Goal: Transaction & Acquisition: Purchase product/service

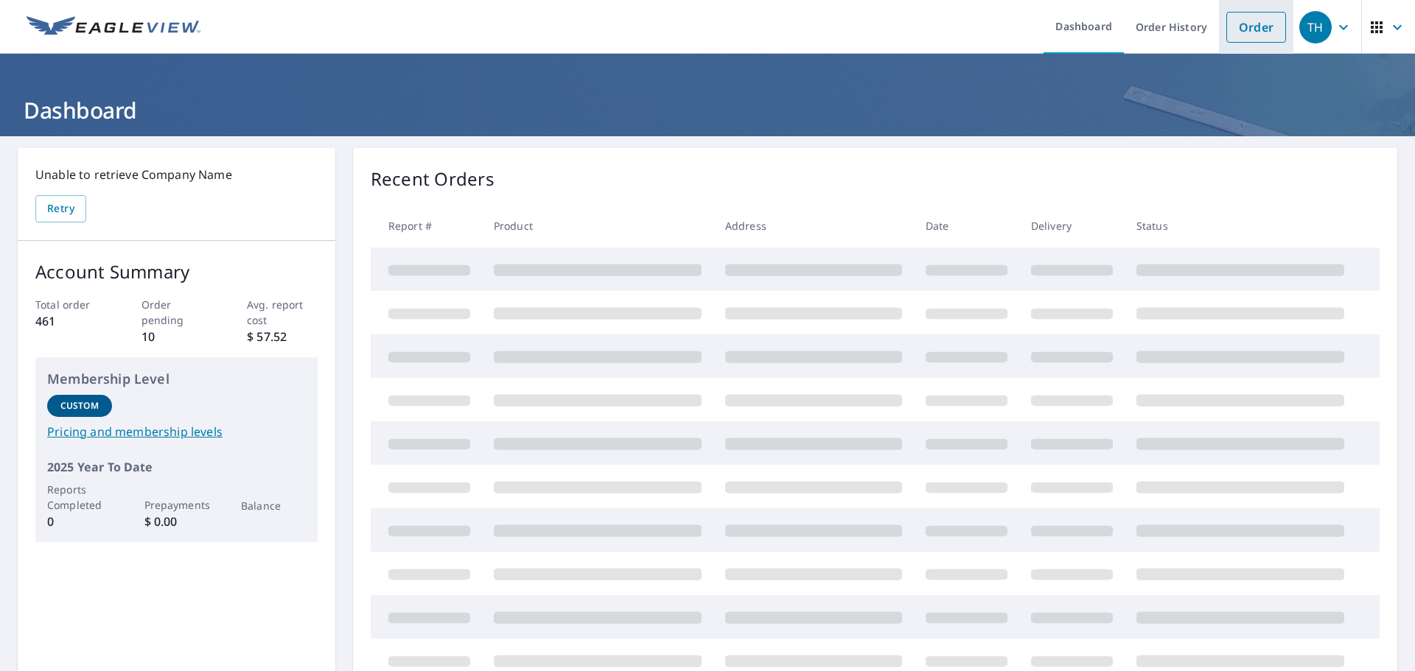
click at [1226, 19] on link "Order" at bounding box center [1256, 27] width 60 height 31
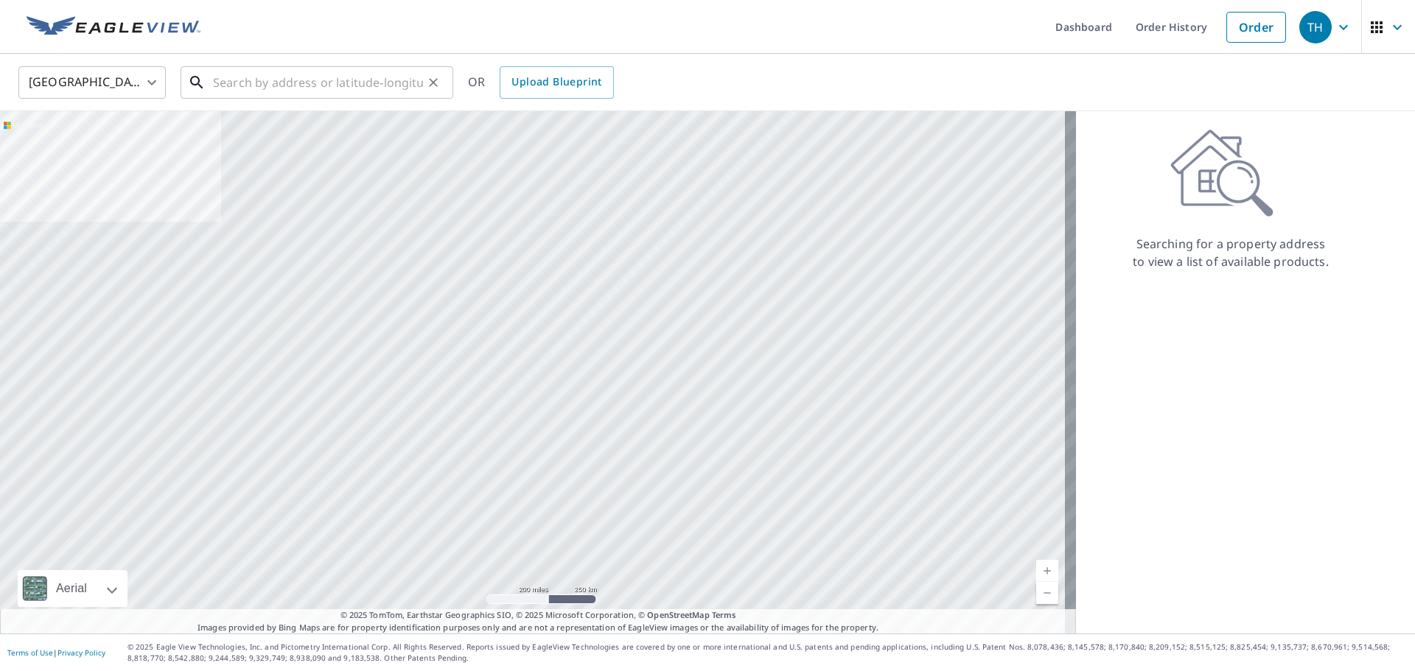
click at [360, 83] on input "text" at bounding box center [318, 82] width 210 height 41
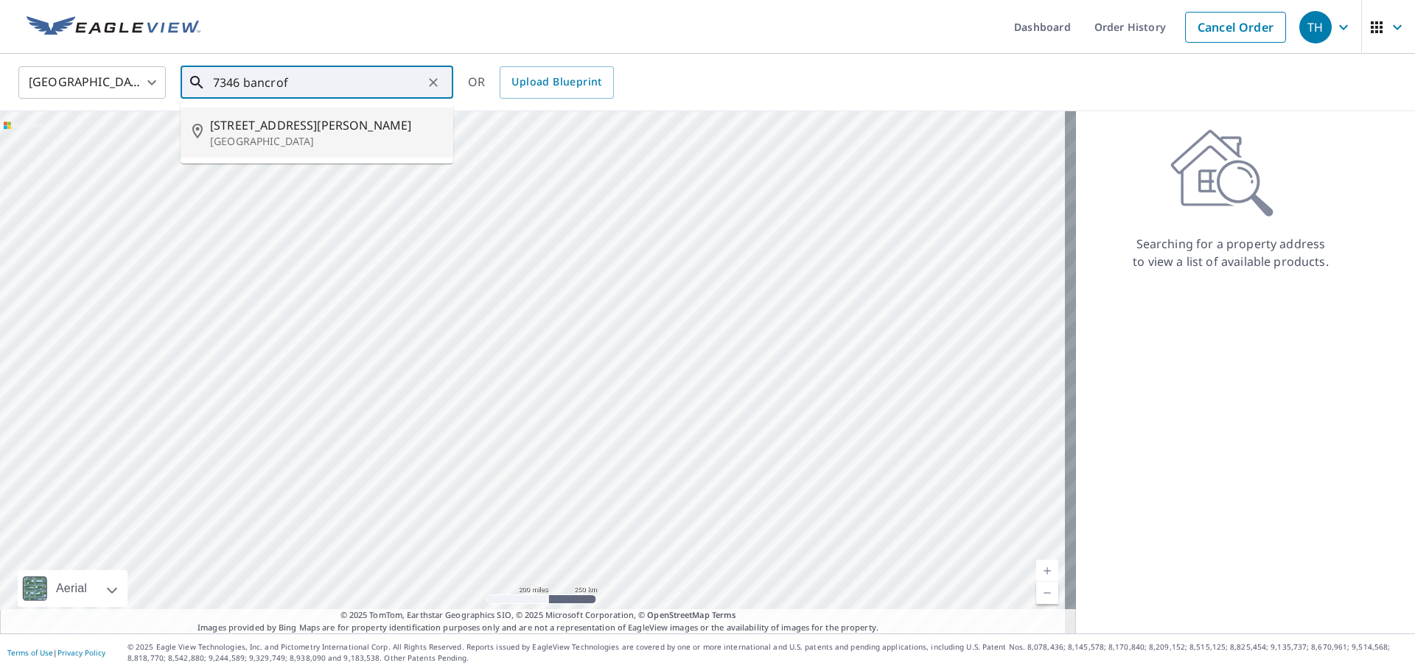
click at [332, 129] on span "[STREET_ADDRESS][PERSON_NAME]" at bounding box center [325, 125] width 231 height 18
type input "[STREET_ADDRESS][PERSON_NAME]"
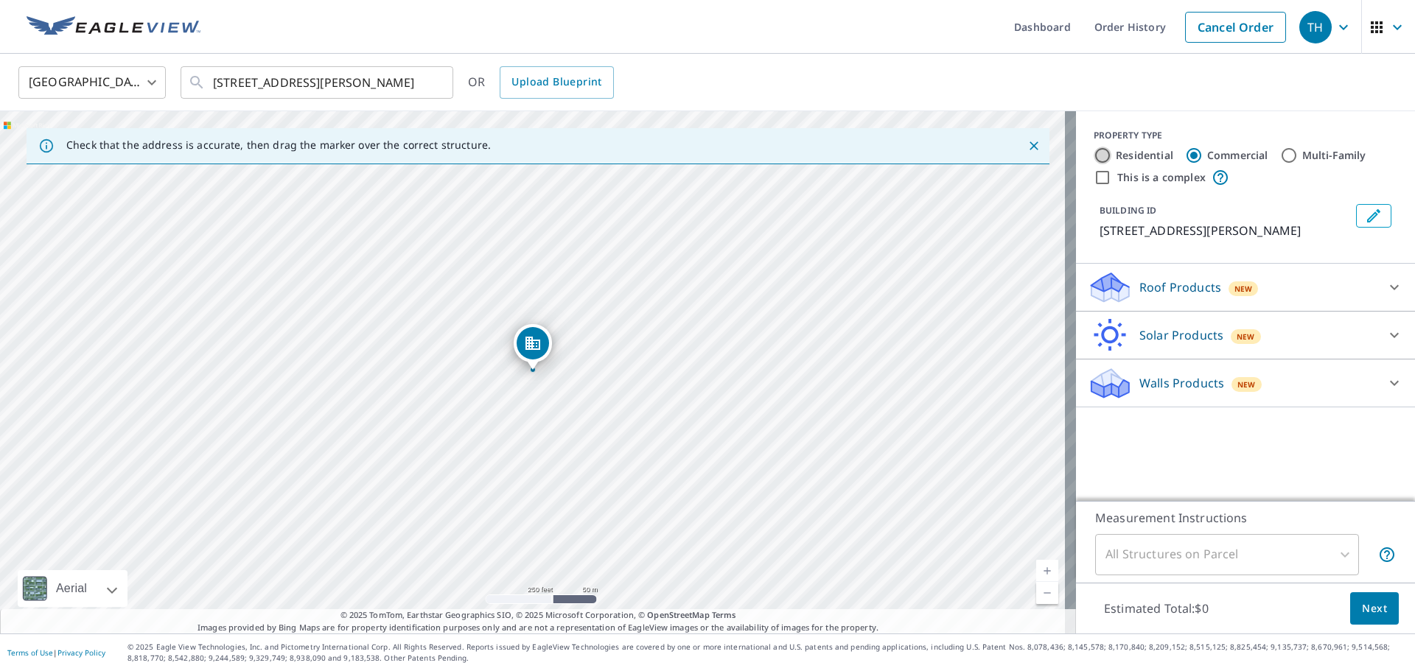
click at [1100, 163] on div "Residential" at bounding box center [1133, 156] width 80 height 18
click at [1093, 148] on input "Residential" at bounding box center [1102, 156] width 18 height 18
radio input "true"
type input "1"
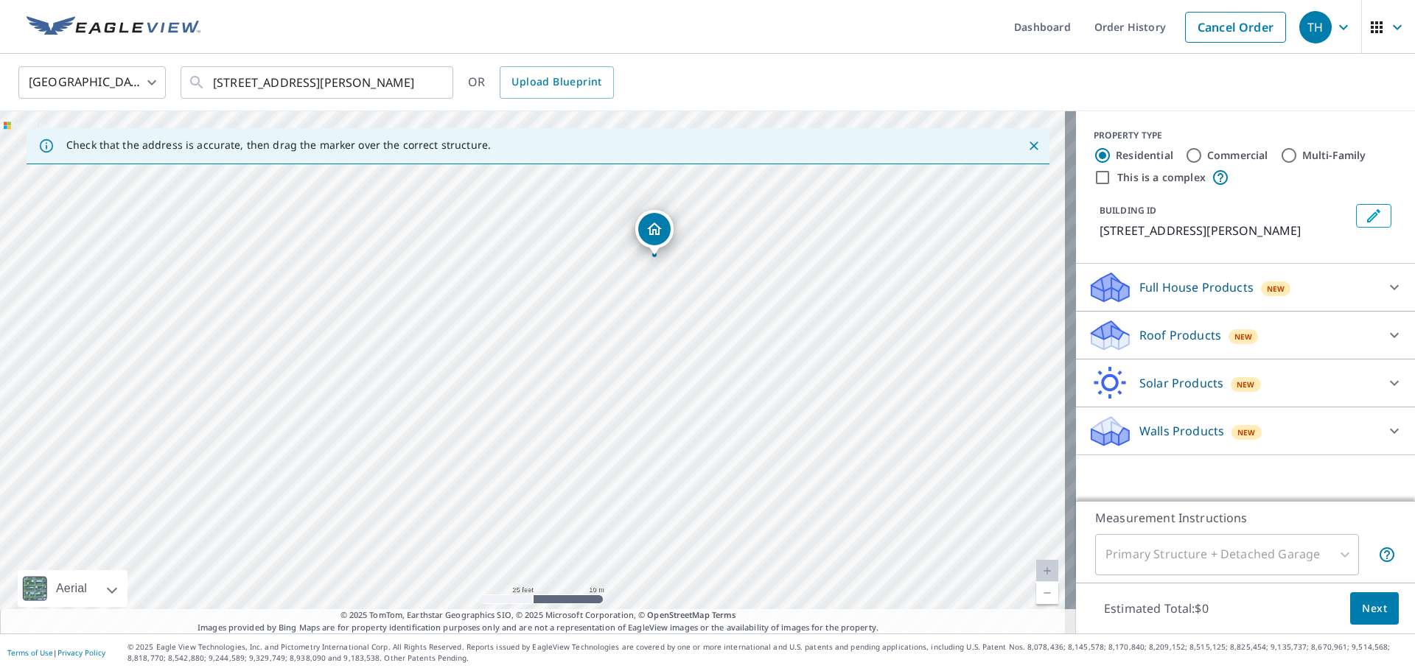
drag, startPoint x: 665, startPoint y: 216, endPoint x: 673, endPoint y: 231, distance: 16.8
click at [1286, 294] on div "Full House Products New" at bounding box center [1231, 287] width 289 height 35
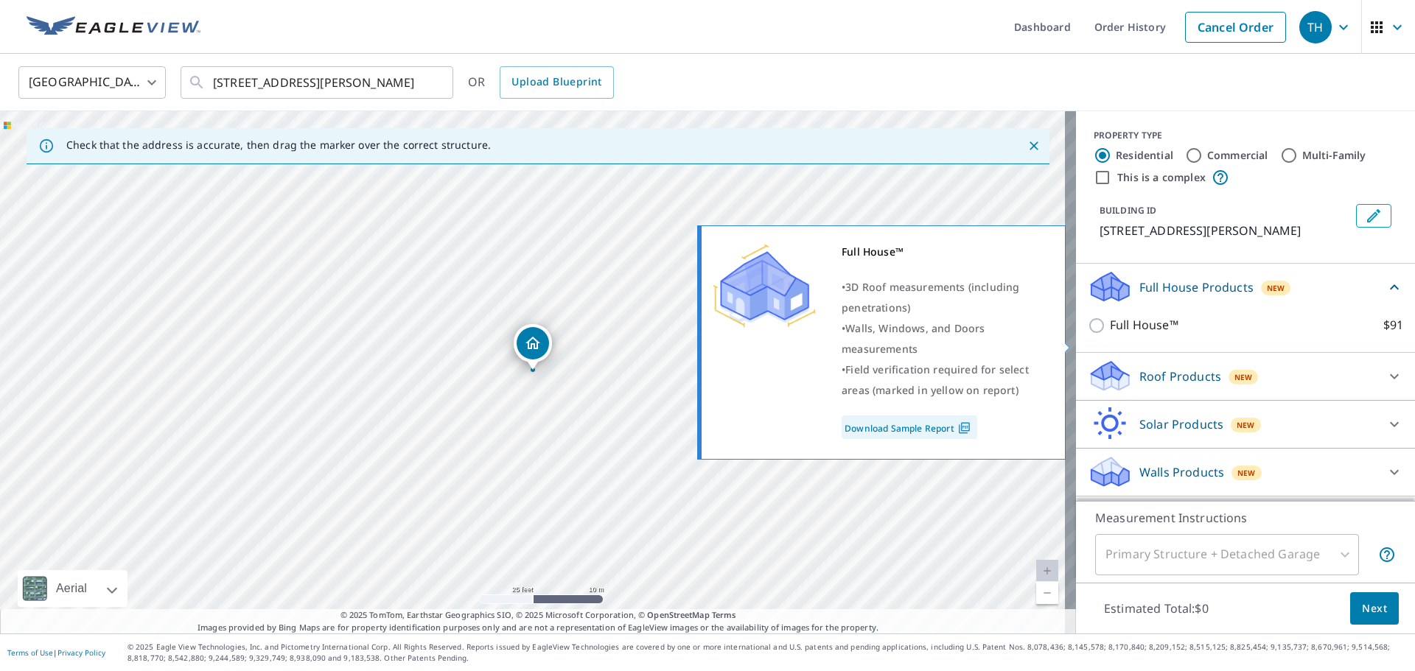
click at [1124, 334] on p "Full House™" at bounding box center [1144, 325] width 69 height 18
click at [1110, 334] on input "Full House™ $91" at bounding box center [1098, 326] width 22 height 18
checkbox input "true"
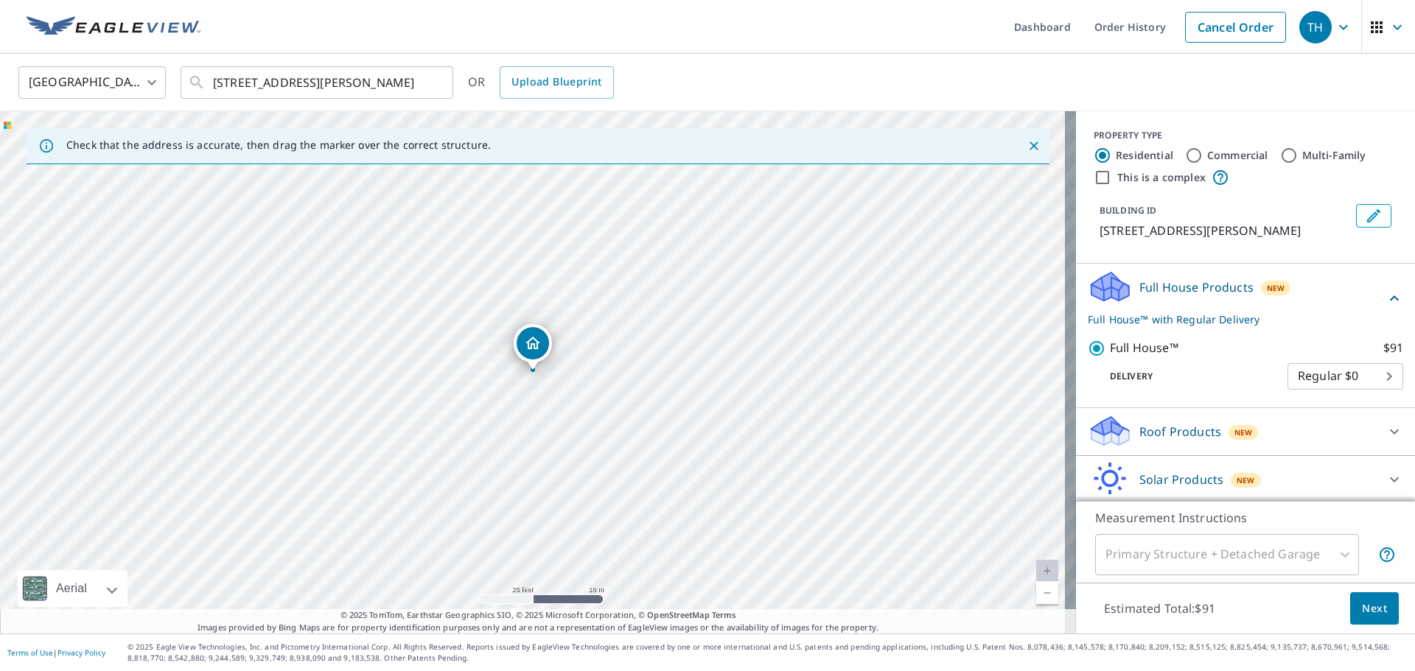
scroll to position [69, 0]
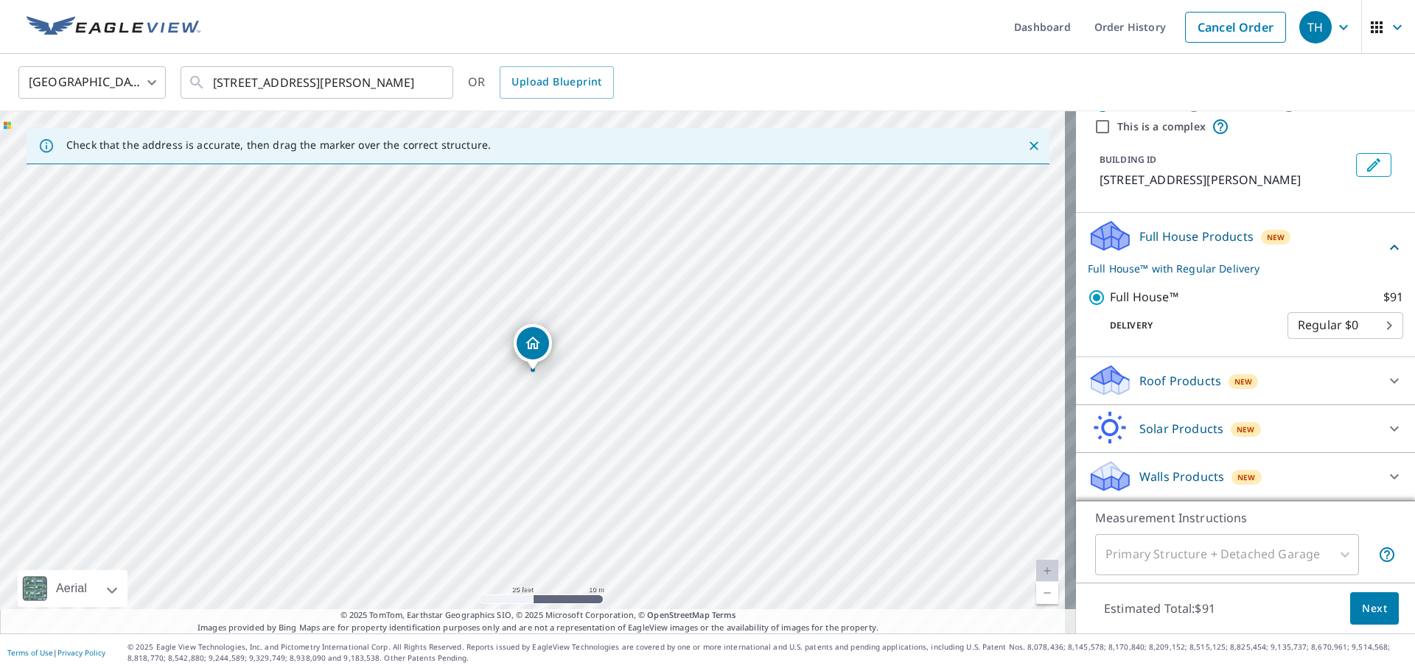
click at [1361, 613] on span "Next" at bounding box center [1373, 609] width 25 height 18
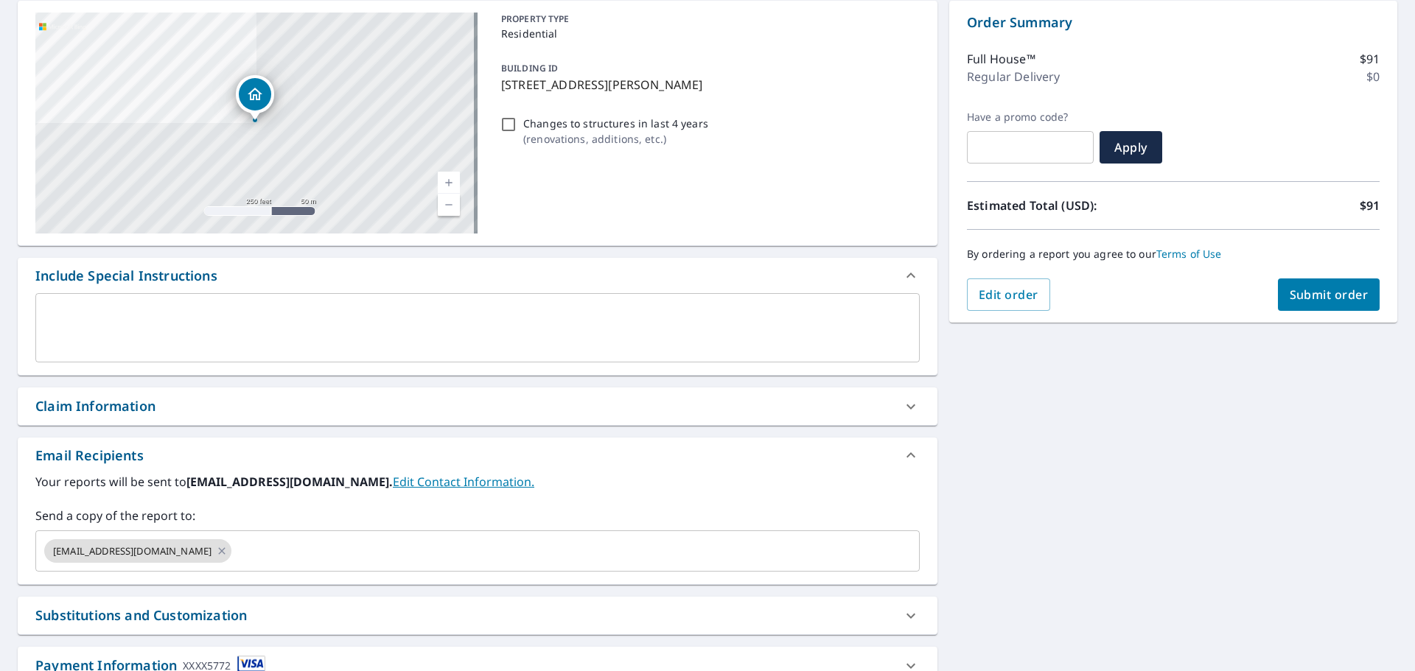
scroll to position [256, 0]
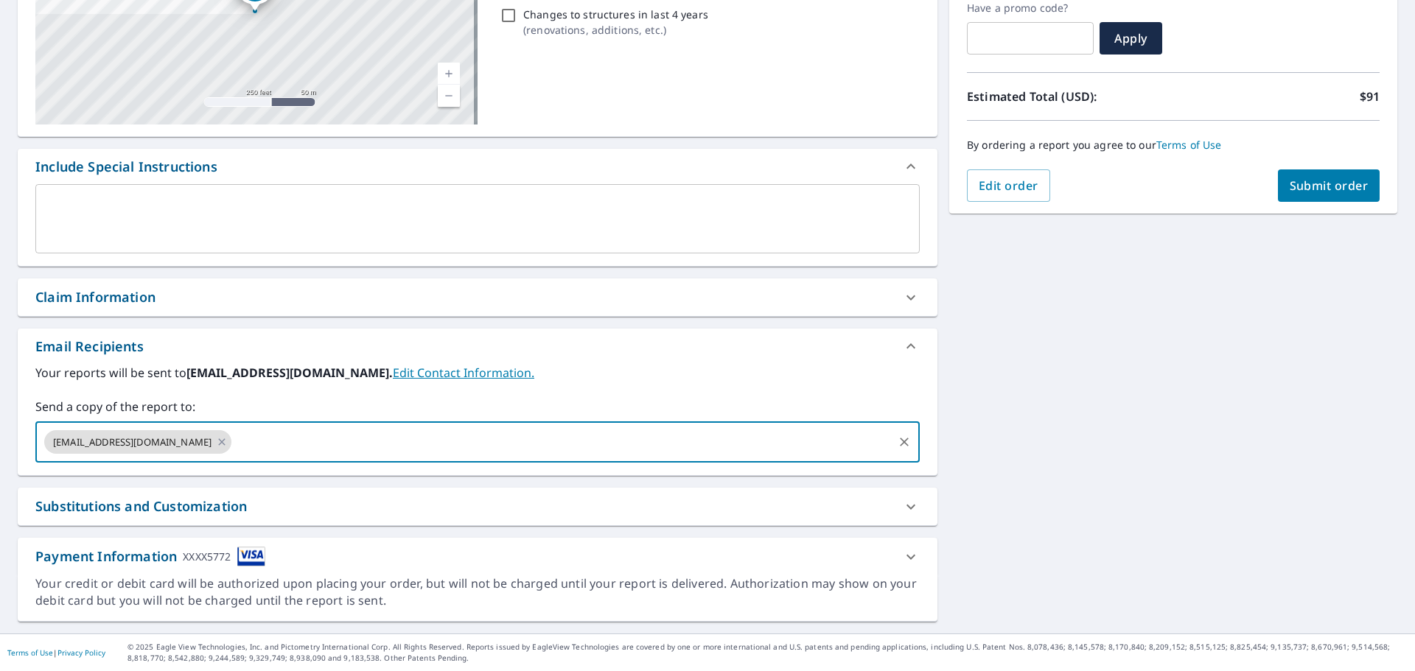
click at [287, 438] on input "text" at bounding box center [562, 442] width 657 height 28
type input "[EMAIL_ADDRESS][DOMAIN_NAME]"
click at [219, 440] on icon at bounding box center [222, 441] width 7 height 7
checkbox input "true"
click at [372, 436] on input "[EMAIL_ADDRESS][DOMAIN_NAME]" at bounding box center [466, 442] width 849 height 28
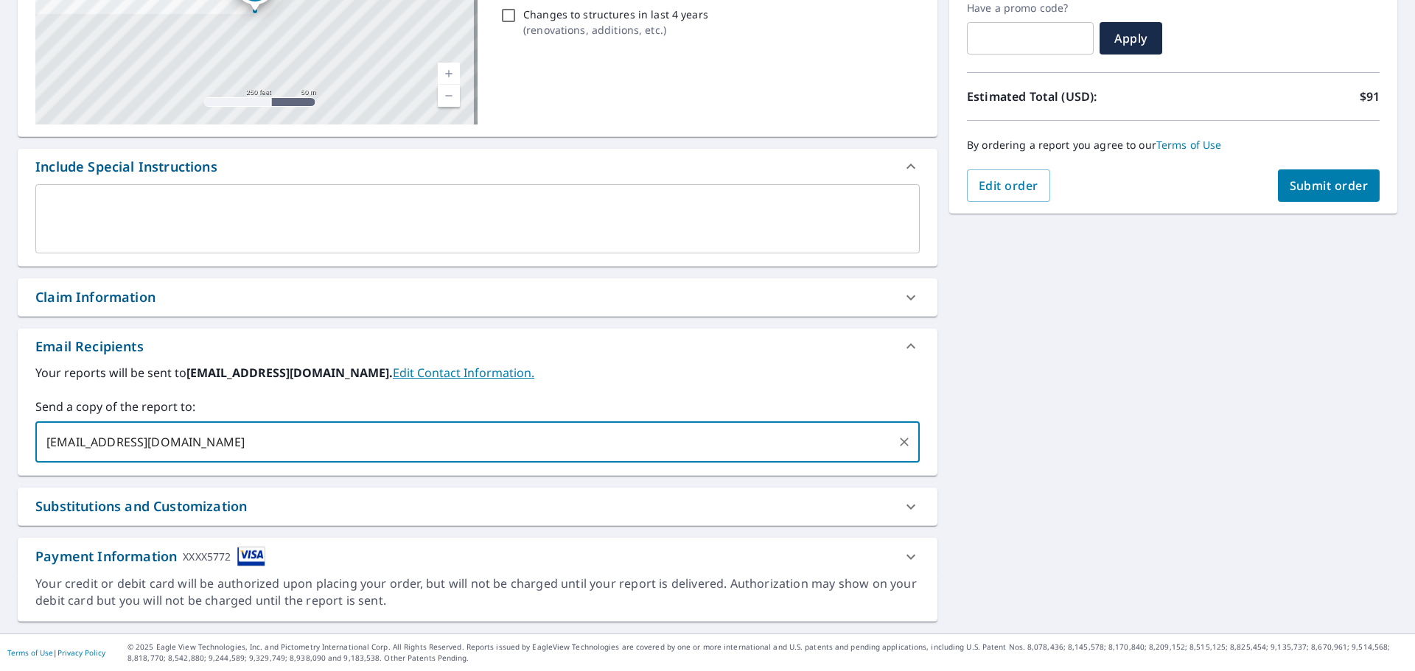
type input "[EMAIL_ADDRESS][DOMAIN_NAME]"
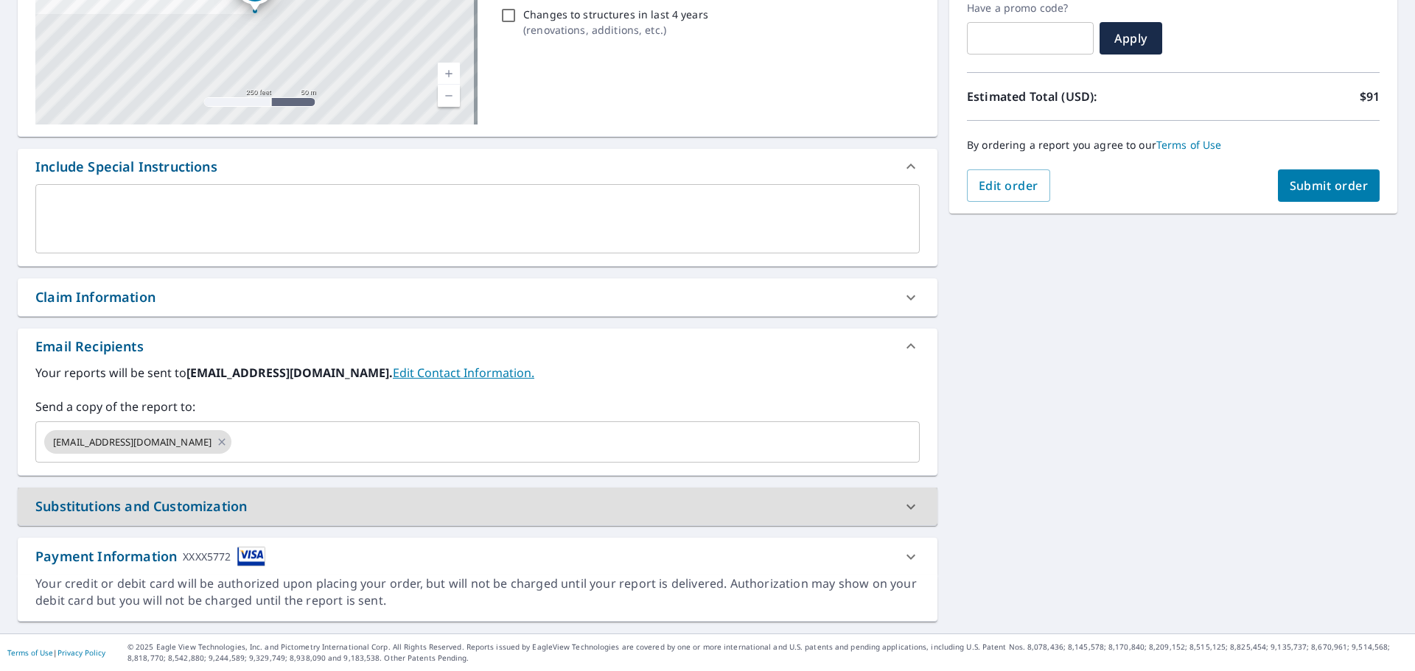
drag, startPoint x: 1074, startPoint y: 411, endPoint x: 1053, endPoint y: 355, distance: 59.9
click at [1074, 410] on div "[STREET_ADDRESS][PERSON_NAME] Aerial Road A standard road map Aerial A detailed…" at bounding box center [707, 257] width 1415 height 754
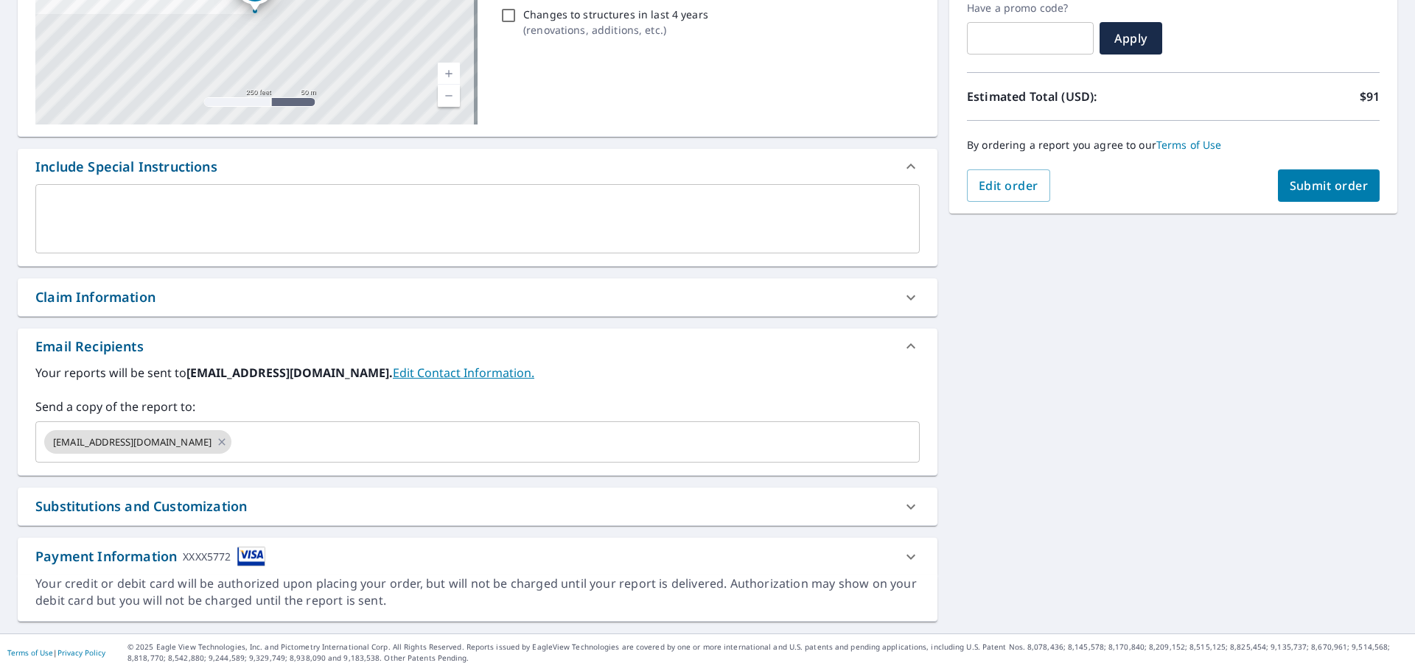
click at [1289, 193] on span "Submit order" at bounding box center [1328, 186] width 79 height 16
checkbox input "true"
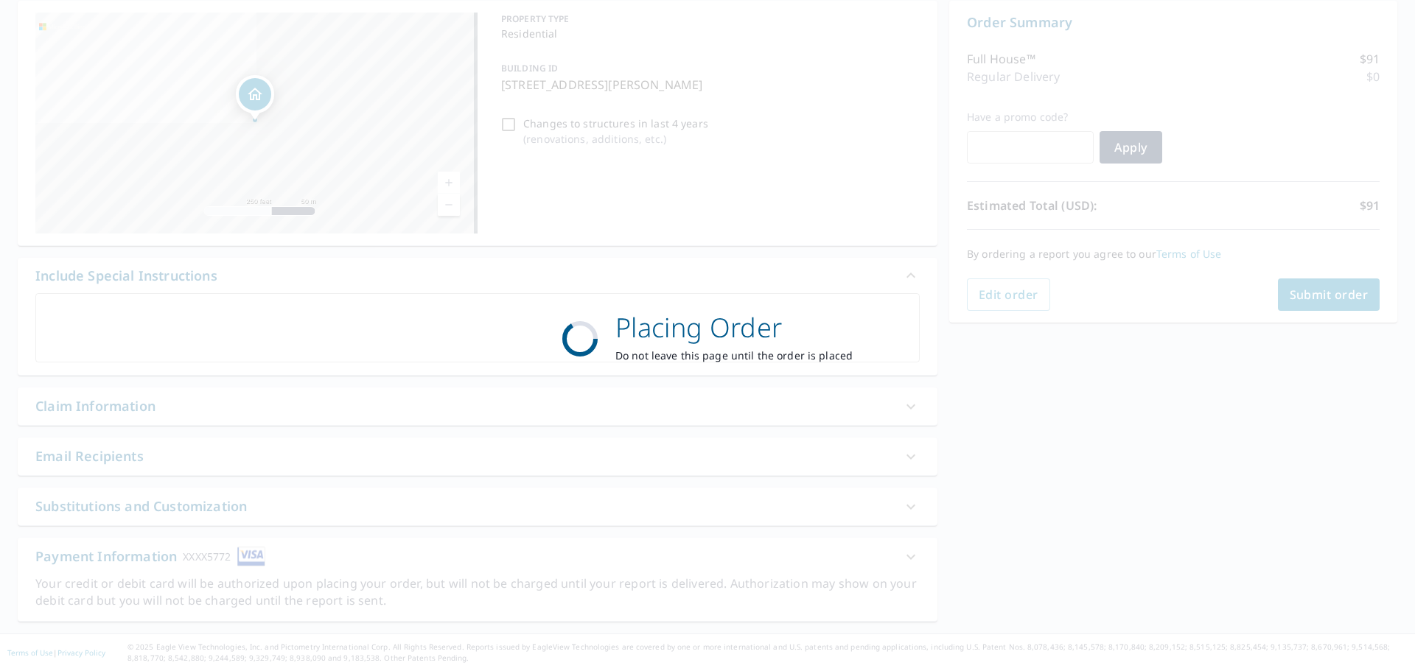
scroll to position [147, 0]
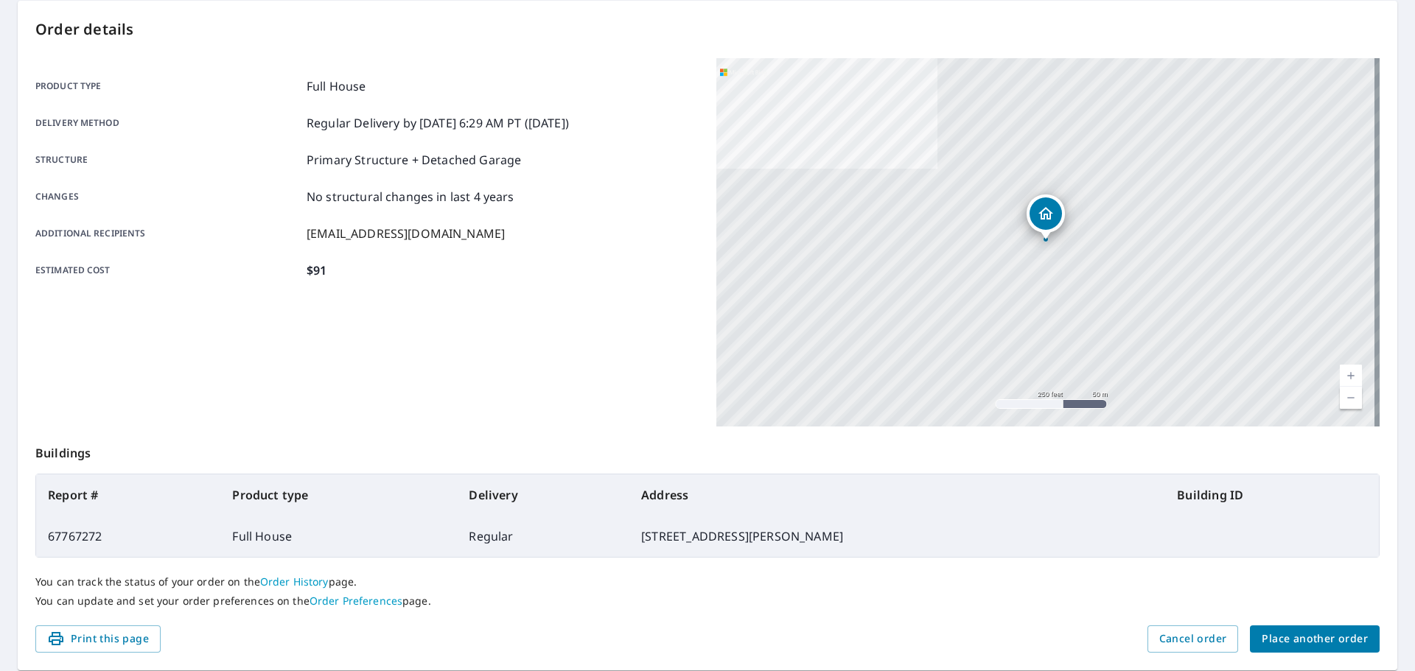
click at [640, 253] on div "Product type Full House Delivery method Regular Delivery by [DATE] 6:29 AM PT (…" at bounding box center [366, 178] width 663 height 202
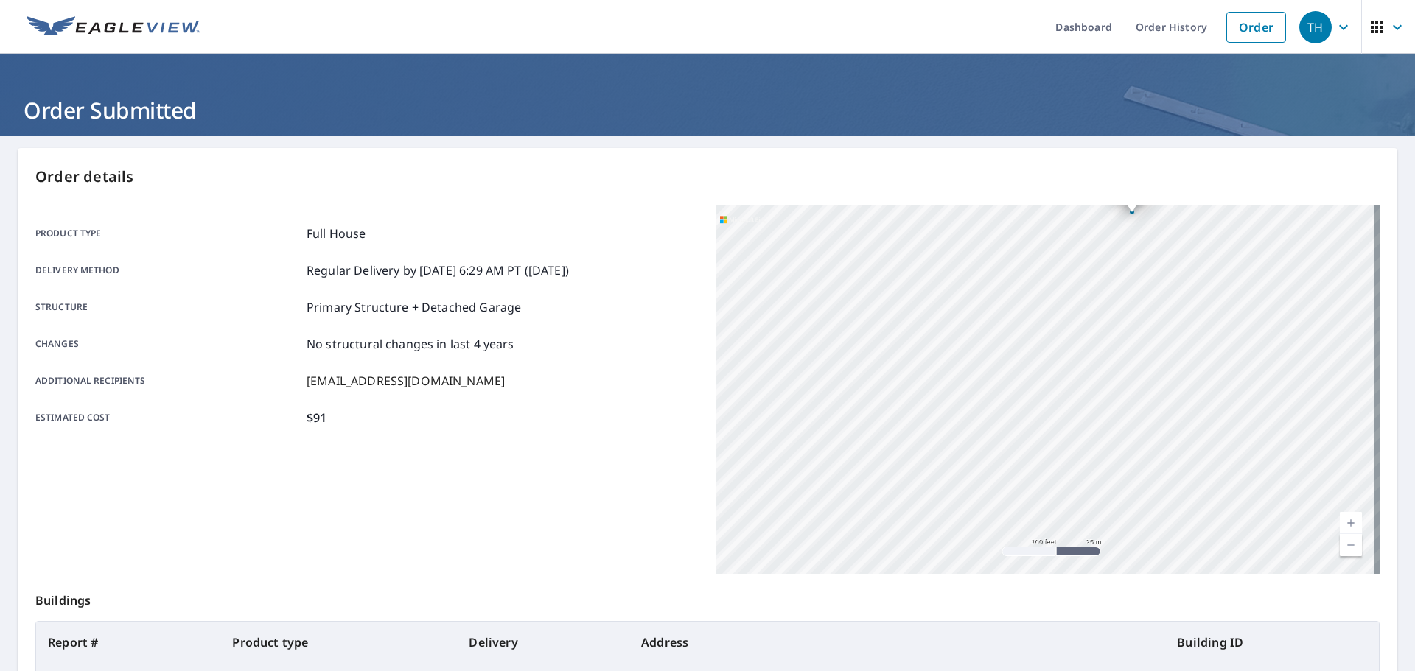
scroll to position [196, 0]
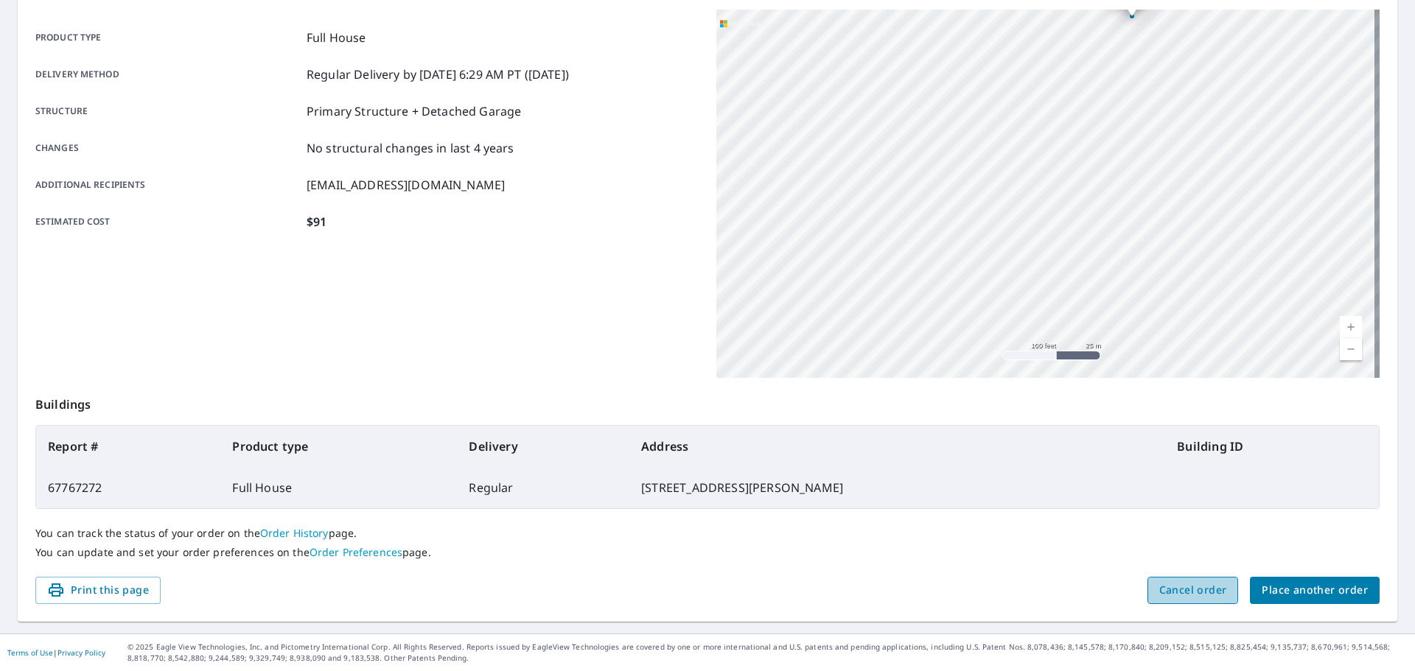
click at [1180, 585] on span "Cancel order" at bounding box center [1193, 590] width 68 height 18
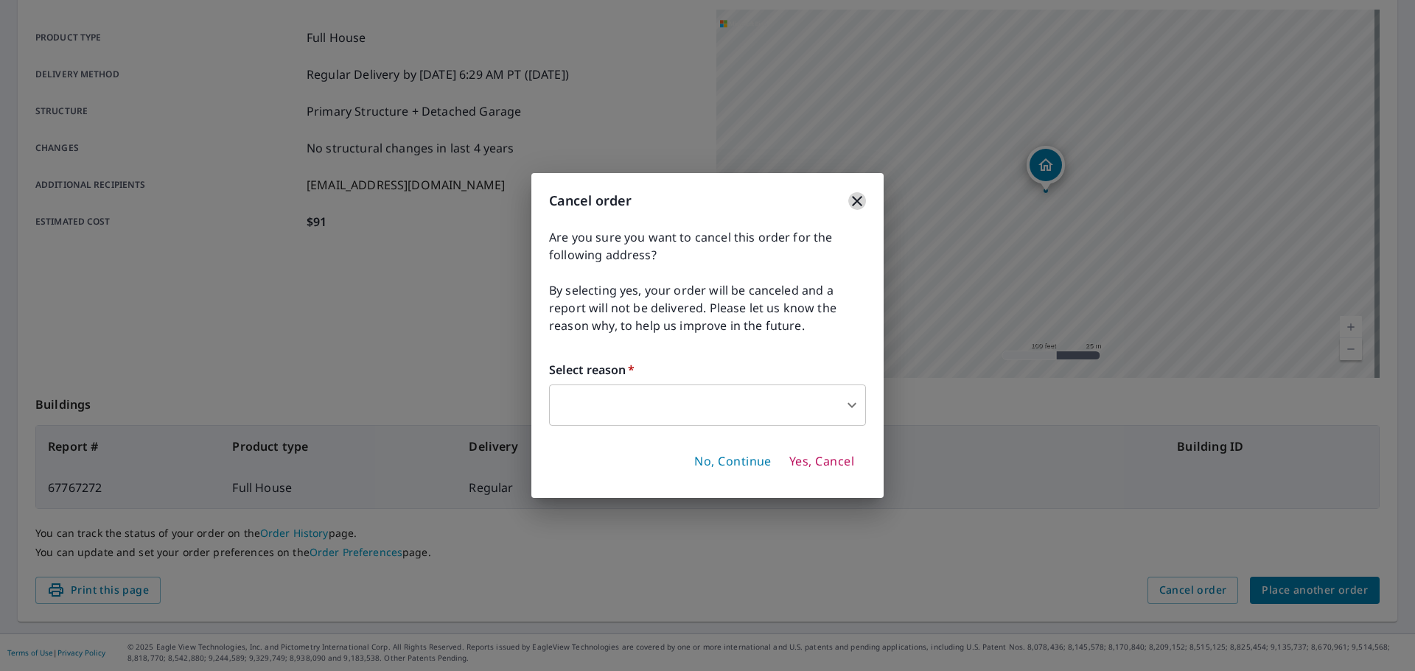
click at [859, 206] on icon "button" at bounding box center [857, 201] width 18 height 18
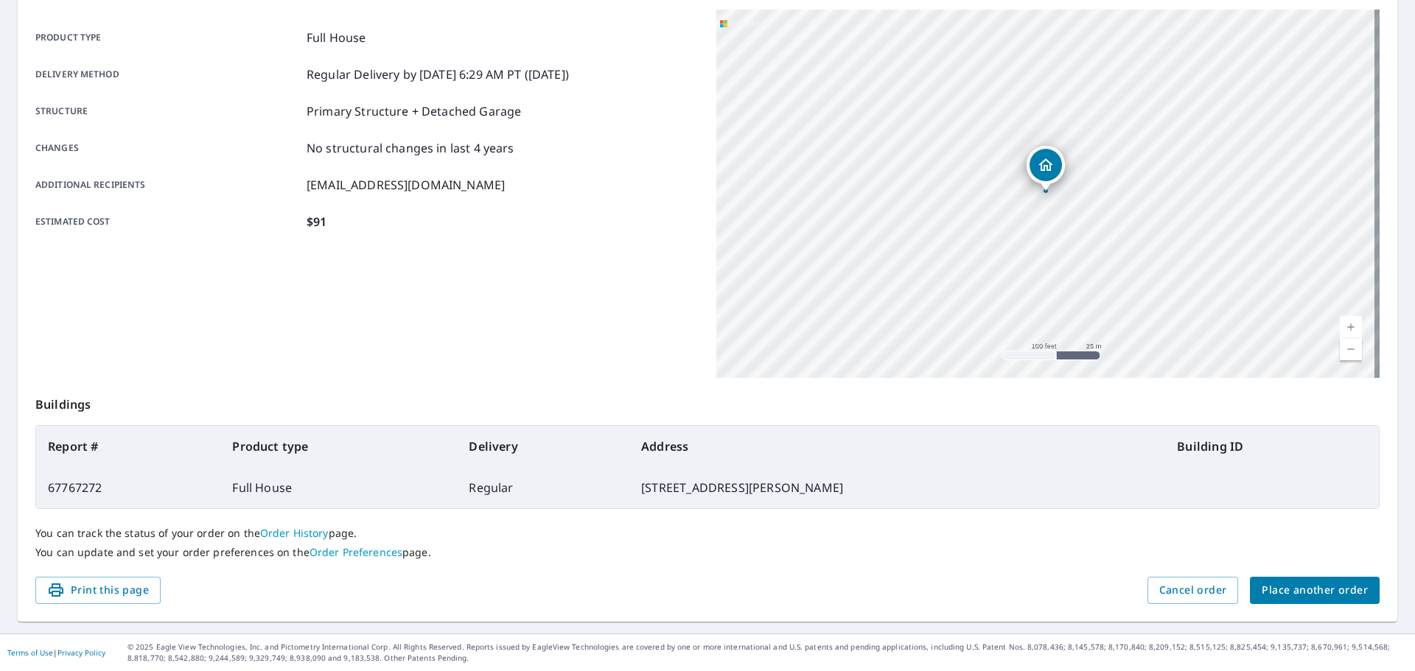
click at [984, 517] on div "You can track the status of your order on the Order History page. You can updat…" at bounding box center [707, 543] width 1344 height 68
